Goal: Information Seeking & Learning: Learn about a topic

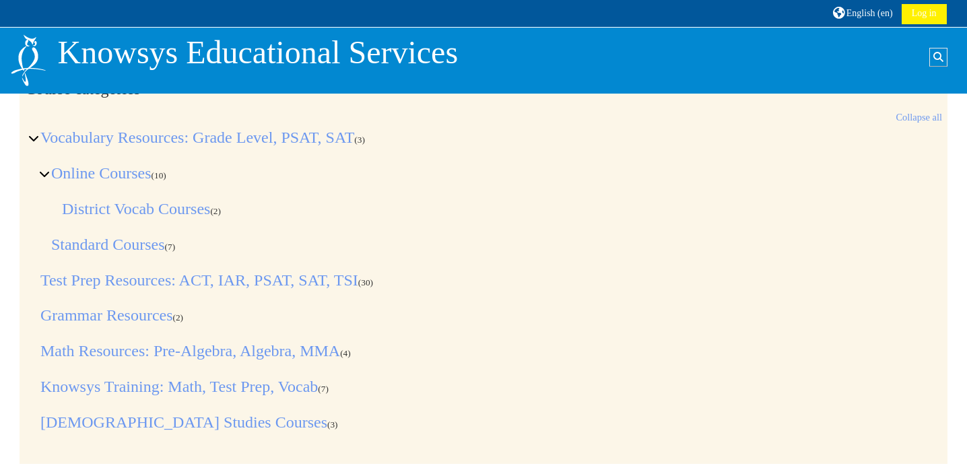
scroll to position [20, 0]
click at [139, 421] on link "[DEMOGRAPHIC_DATA] Studies Courses" at bounding box center [183, 421] width 287 height 18
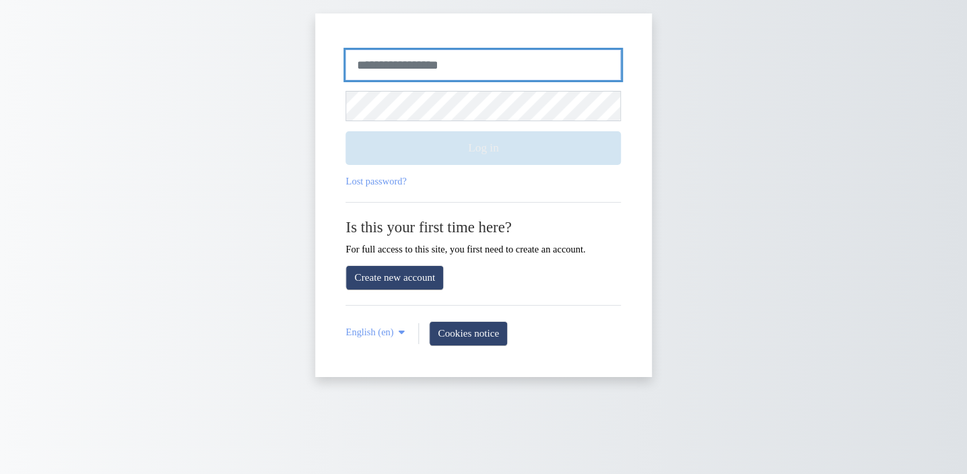
type input "**********"
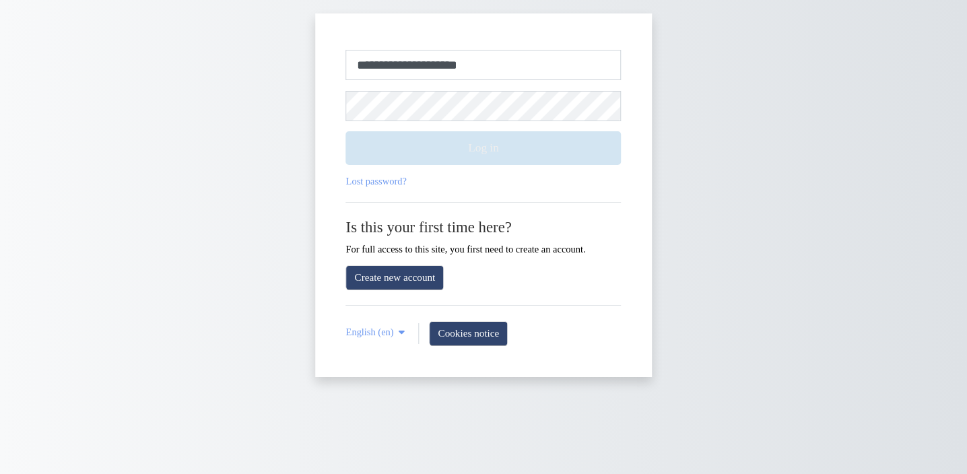
click at [485, 155] on button "Log in" at bounding box center [483, 148] width 275 height 34
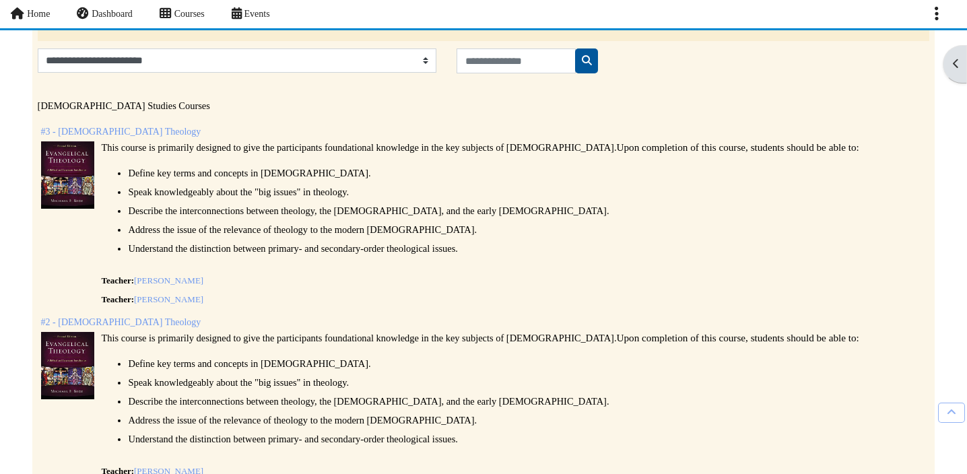
scroll to position [119, 4]
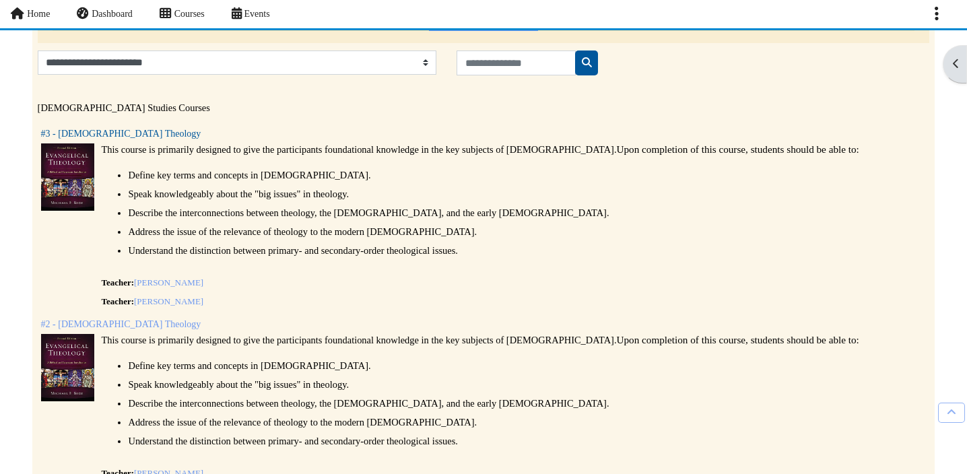
click at [109, 135] on link "#3 - [DEMOGRAPHIC_DATA] Theology" at bounding box center [121, 134] width 160 height 10
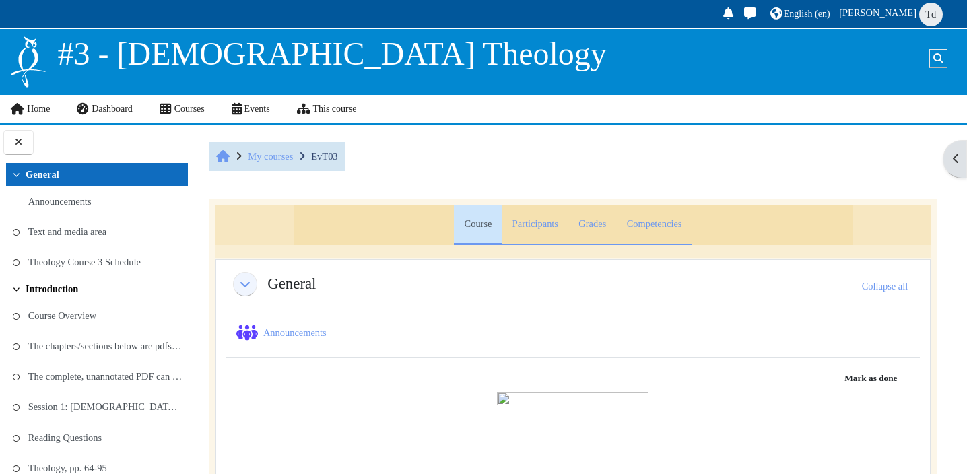
click at [55, 289] on link "Introduction" at bounding box center [52, 288] width 53 height 11
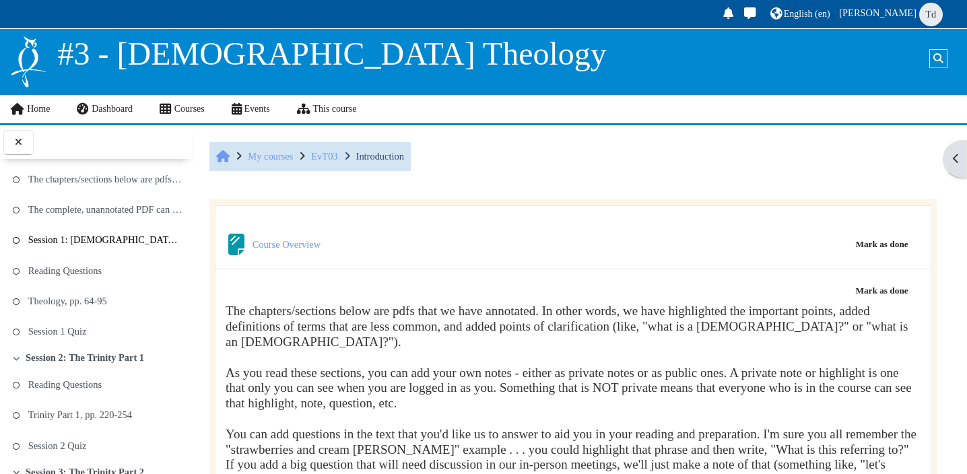
scroll to position [172, 0]
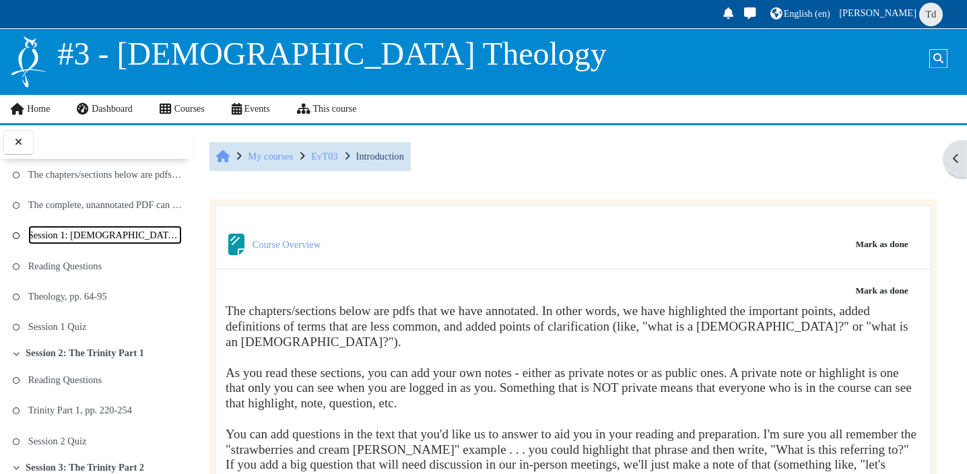
click at [140, 230] on link "Session 1: [DEMOGRAPHIC_DATA] and Theology" at bounding box center [105, 235] width 154 height 19
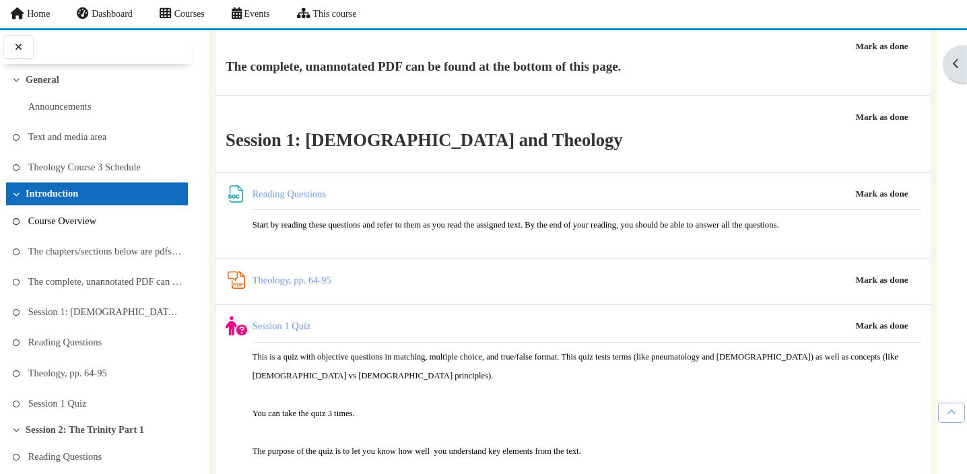
scroll to position [2, 0]
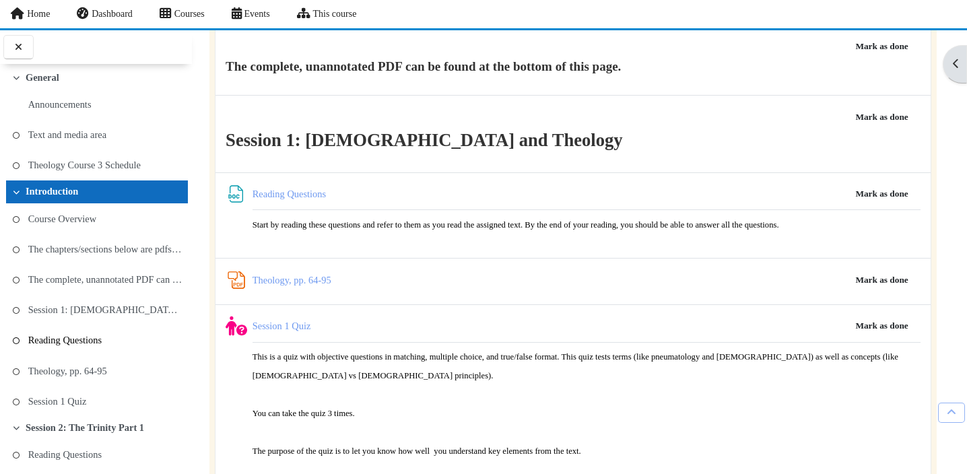
click at [88, 345] on link "Reading Questions" at bounding box center [64, 340] width 73 height 19
click at [286, 275] on link "Theology, pp. 64-95 PDF Annotation" at bounding box center [291, 280] width 79 height 11
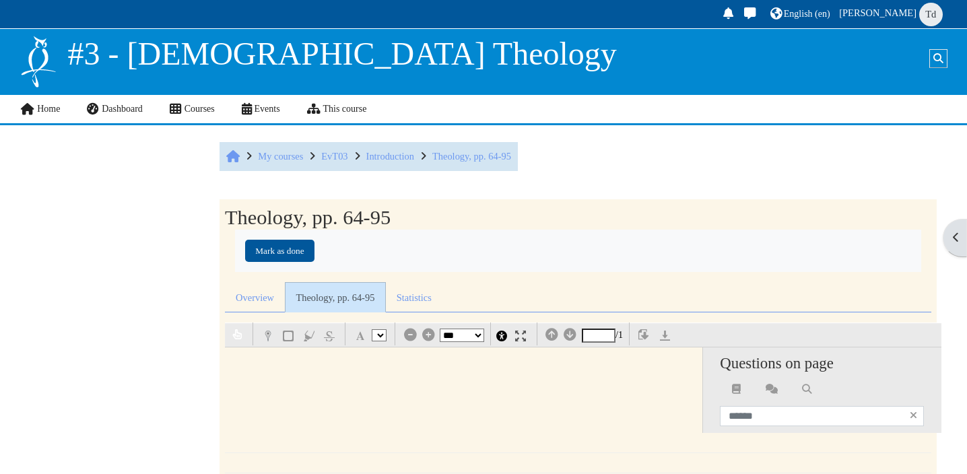
select select "*"
select select "**"
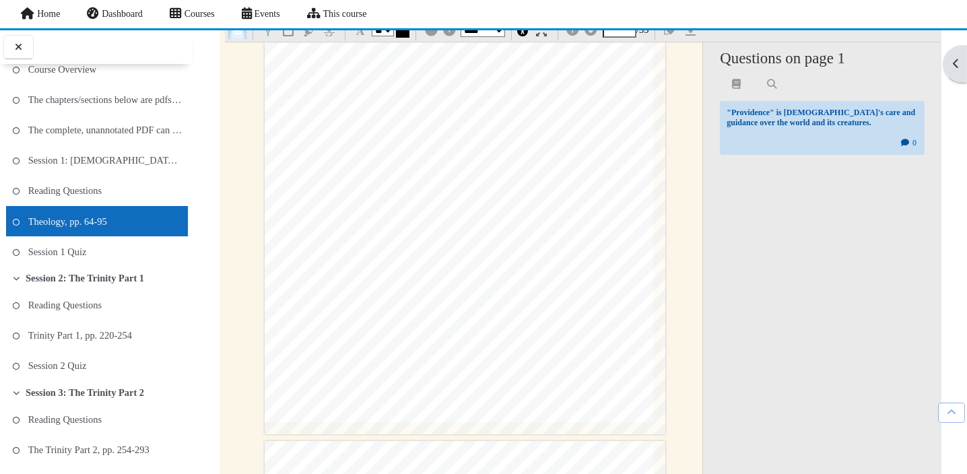
scroll to position [2452, 5]
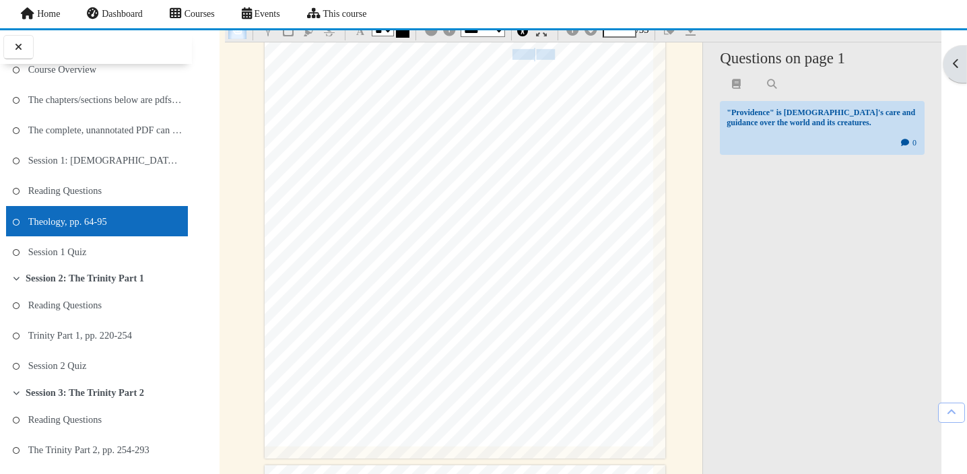
type input "*"
